Goal: Transaction & Acquisition: Purchase product/service

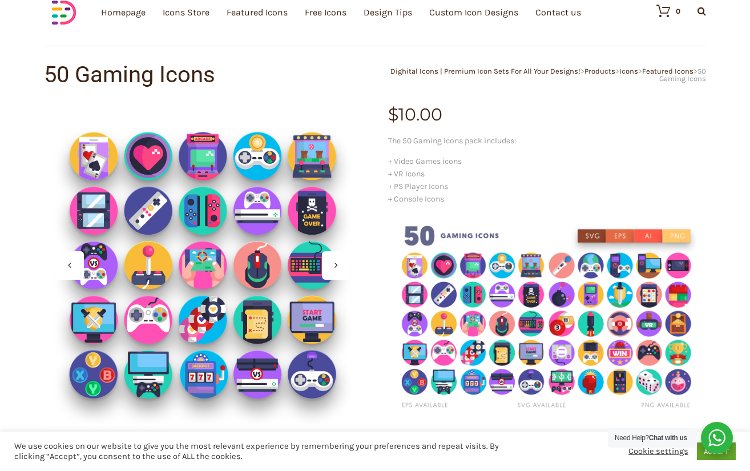
scroll to position [114, 0]
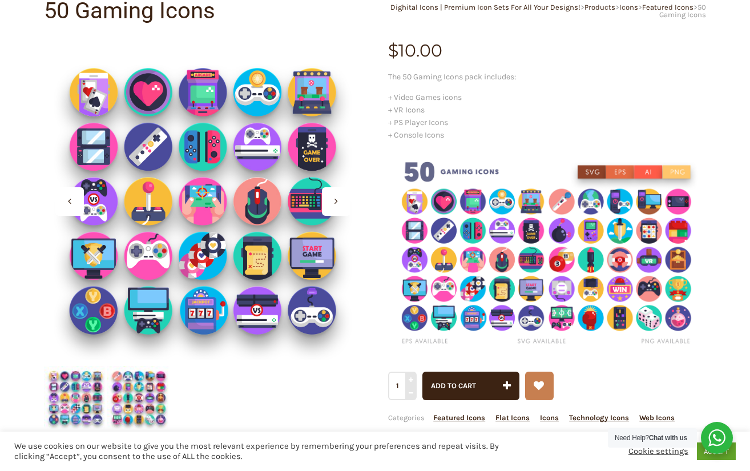
click at [442, 202] on img at bounding box center [547, 252] width 318 height 204
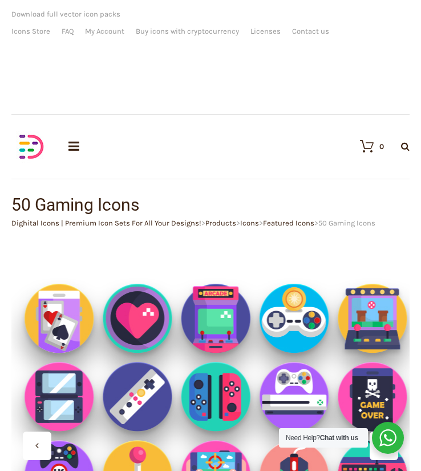
scroll to position [285, 0]
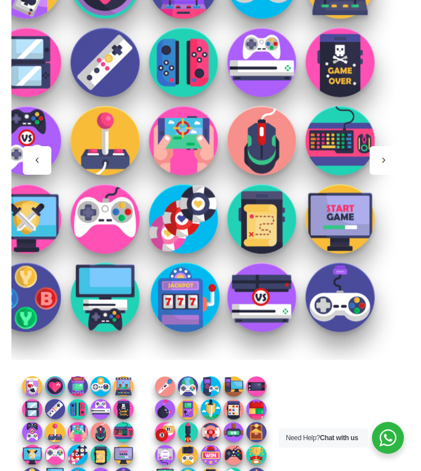
click at [328, 210] on div at bounding box center [210, 160] width 398 height 398
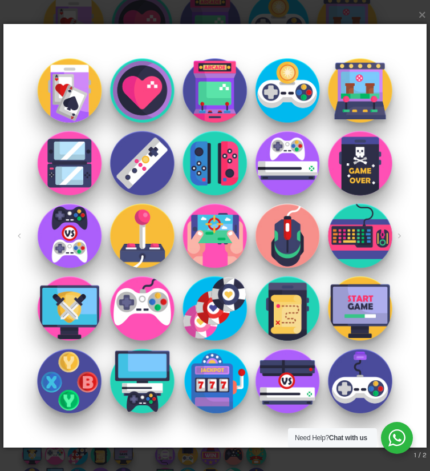
click at [368, 110] on img at bounding box center [214, 235] width 423 height 469
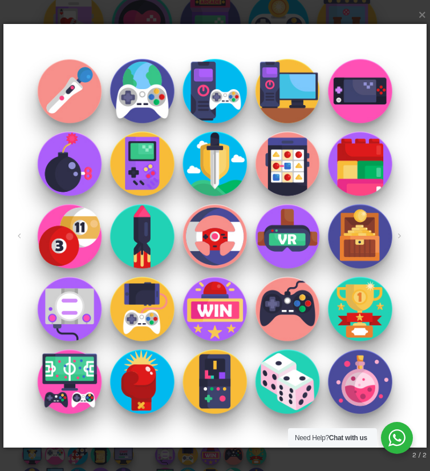
click at [378, 161] on img at bounding box center [214, 235] width 423 height 469
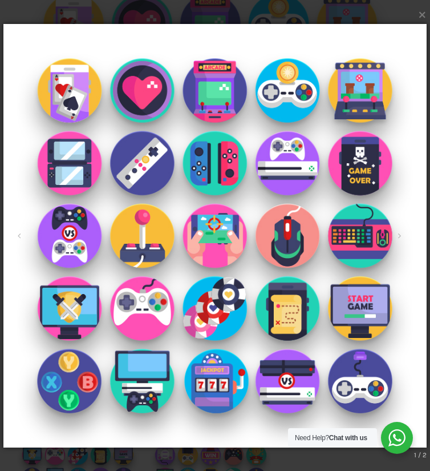
click at [378, 161] on img at bounding box center [214, 235] width 423 height 469
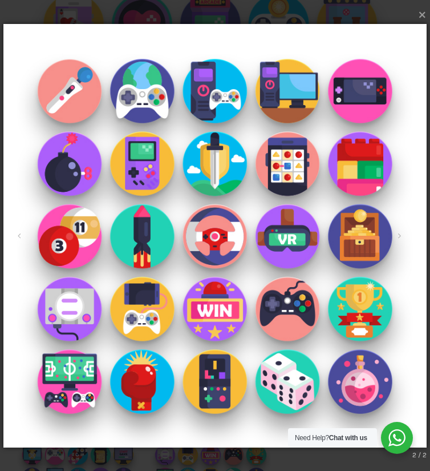
click at [121, 10] on button "×" at bounding box center [218, 13] width 423 height 25
